Goal: Contribute content

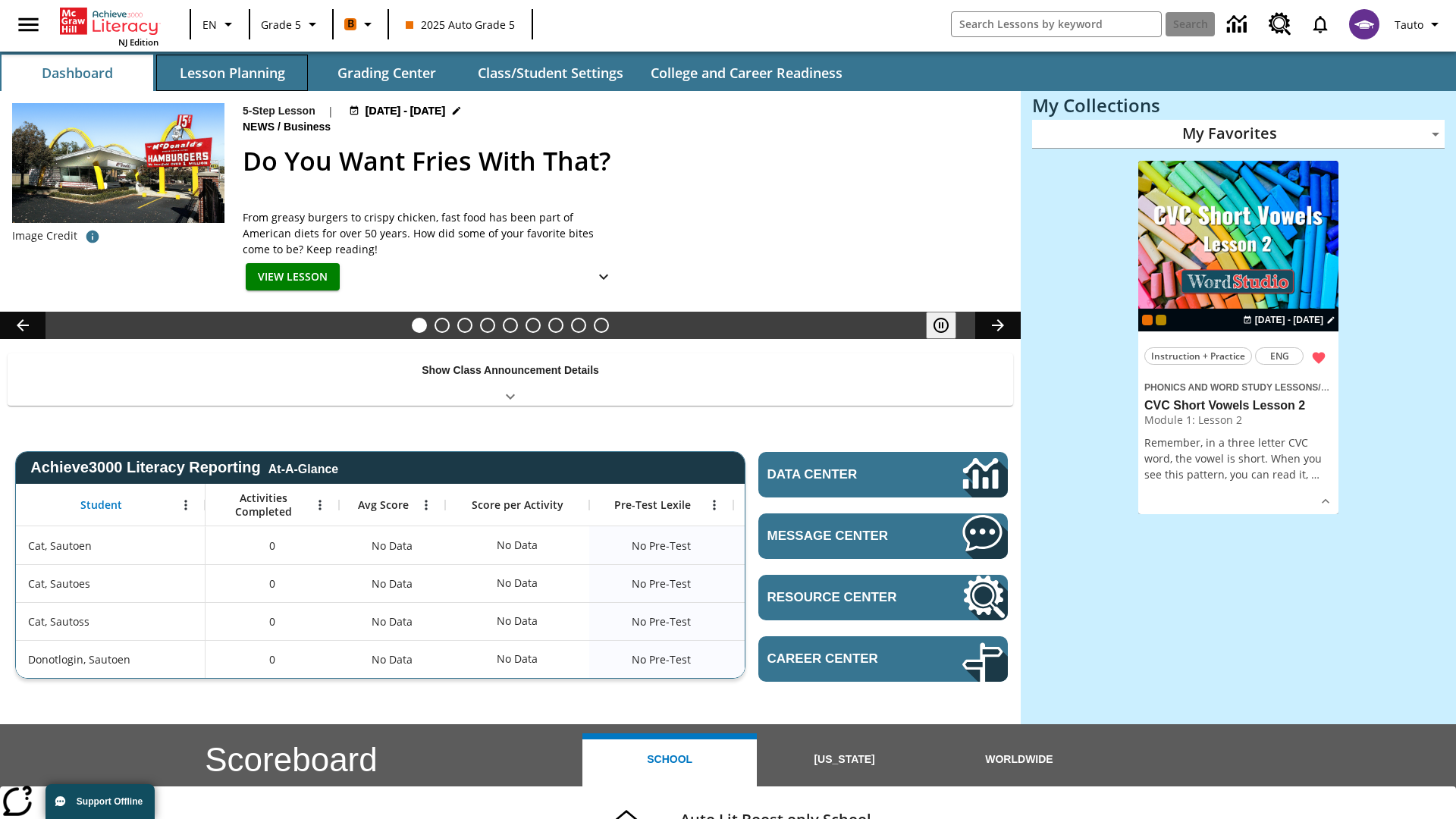
click at [232, 73] on button "Lesson Planning" at bounding box center [231, 72] width 151 height 36
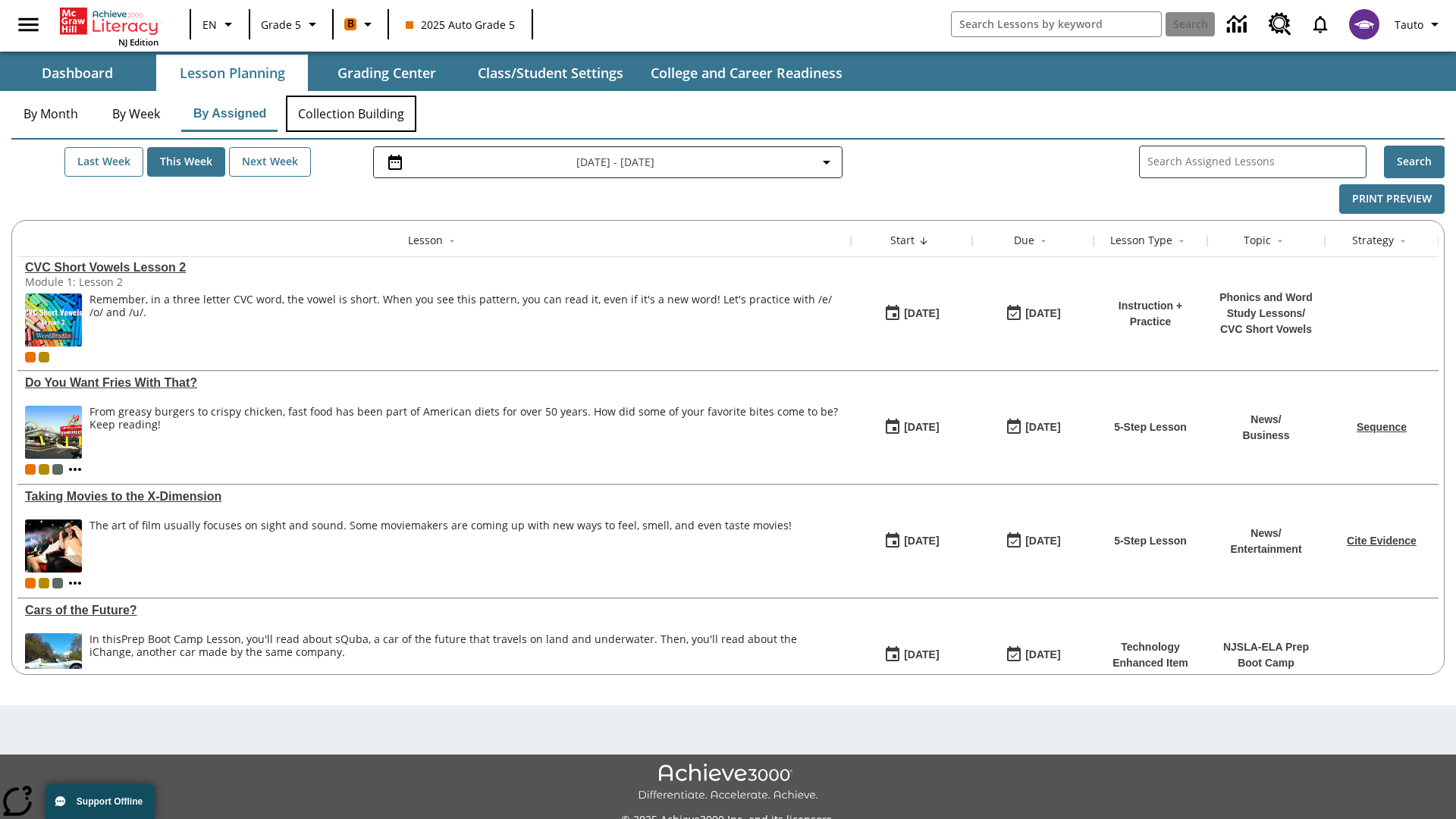
click at [350, 114] on button "Collection Building" at bounding box center [350, 113] width 130 height 36
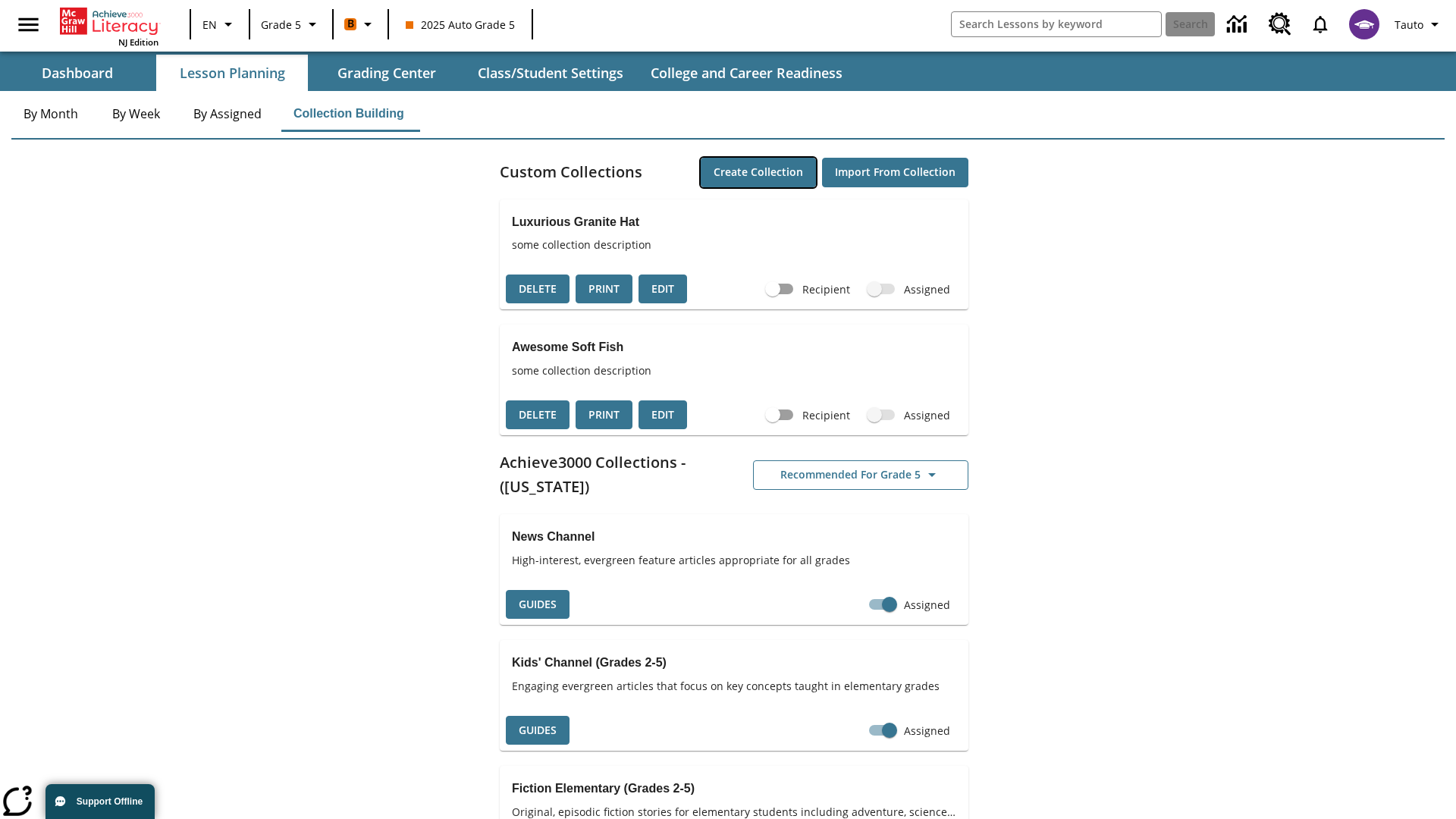
click at [758, 172] on button "Create Collection" at bounding box center [758, 172] width 115 height 30
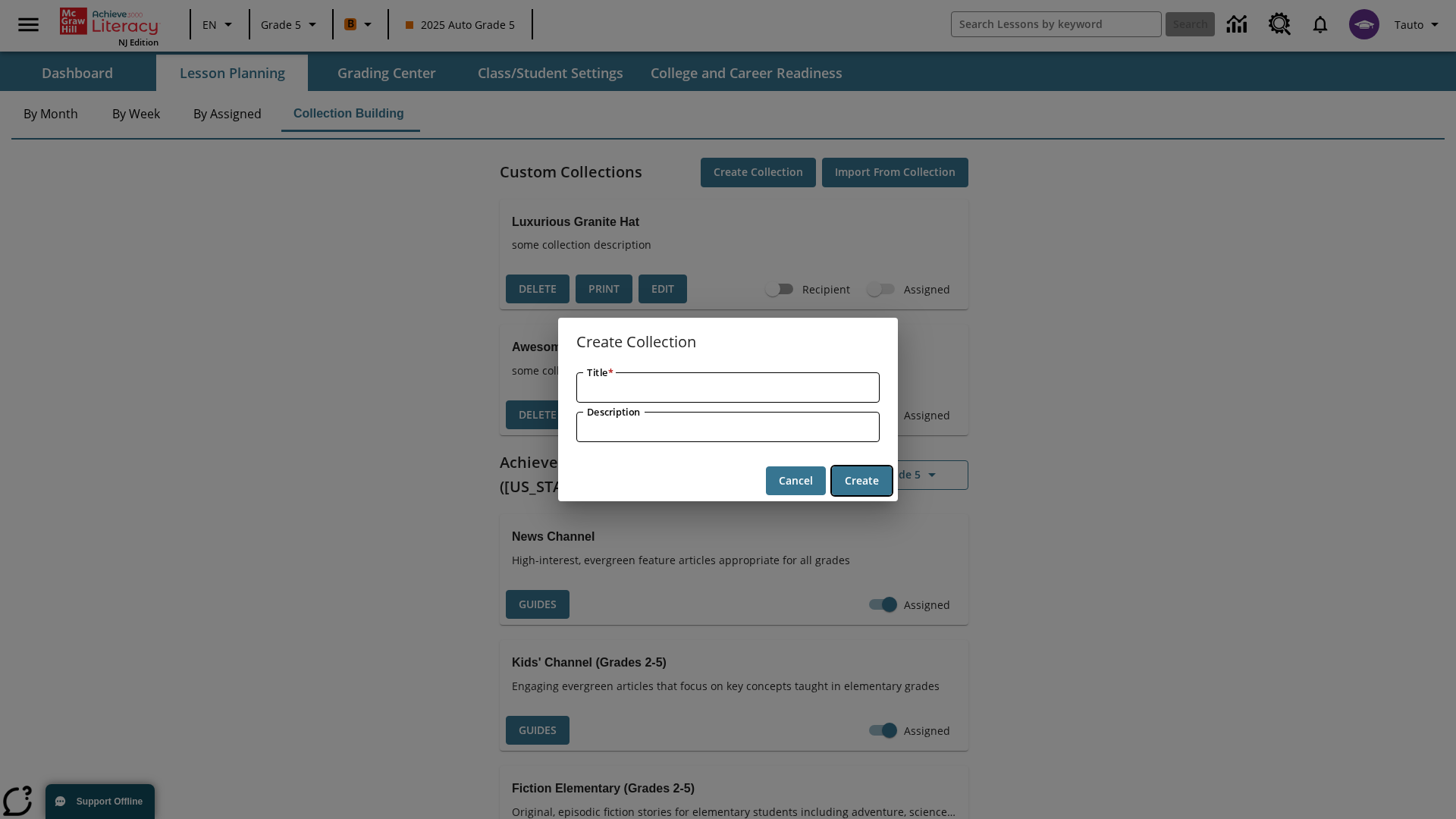
click at [861, 481] on button "Create" at bounding box center [862, 481] width 60 height 30
type input "Handmade Granite Keyboard"
